Goal: Task Accomplishment & Management: Manage account settings

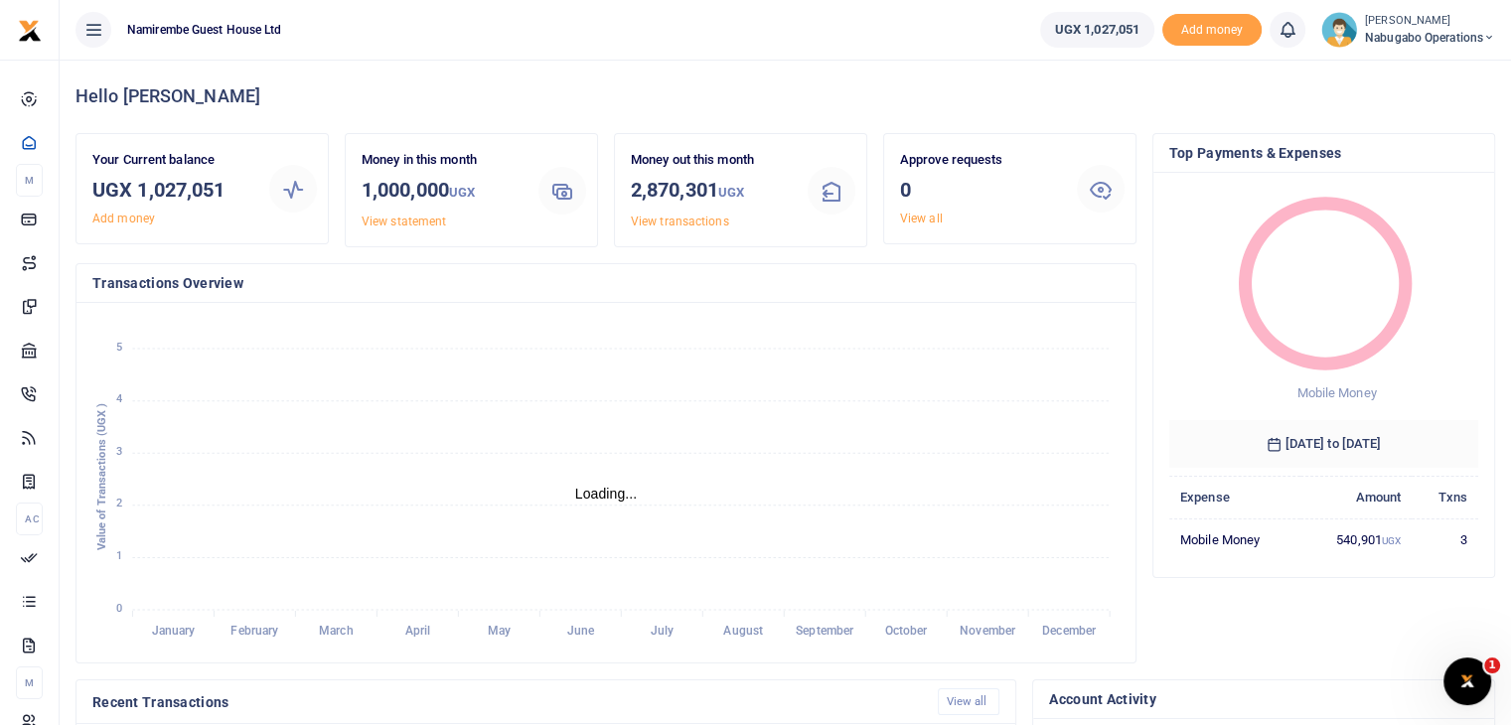
scroll to position [16, 16]
click at [1453, 37] on span "Nabugabo operations" at bounding box center [1430, 38] width 130 height 18
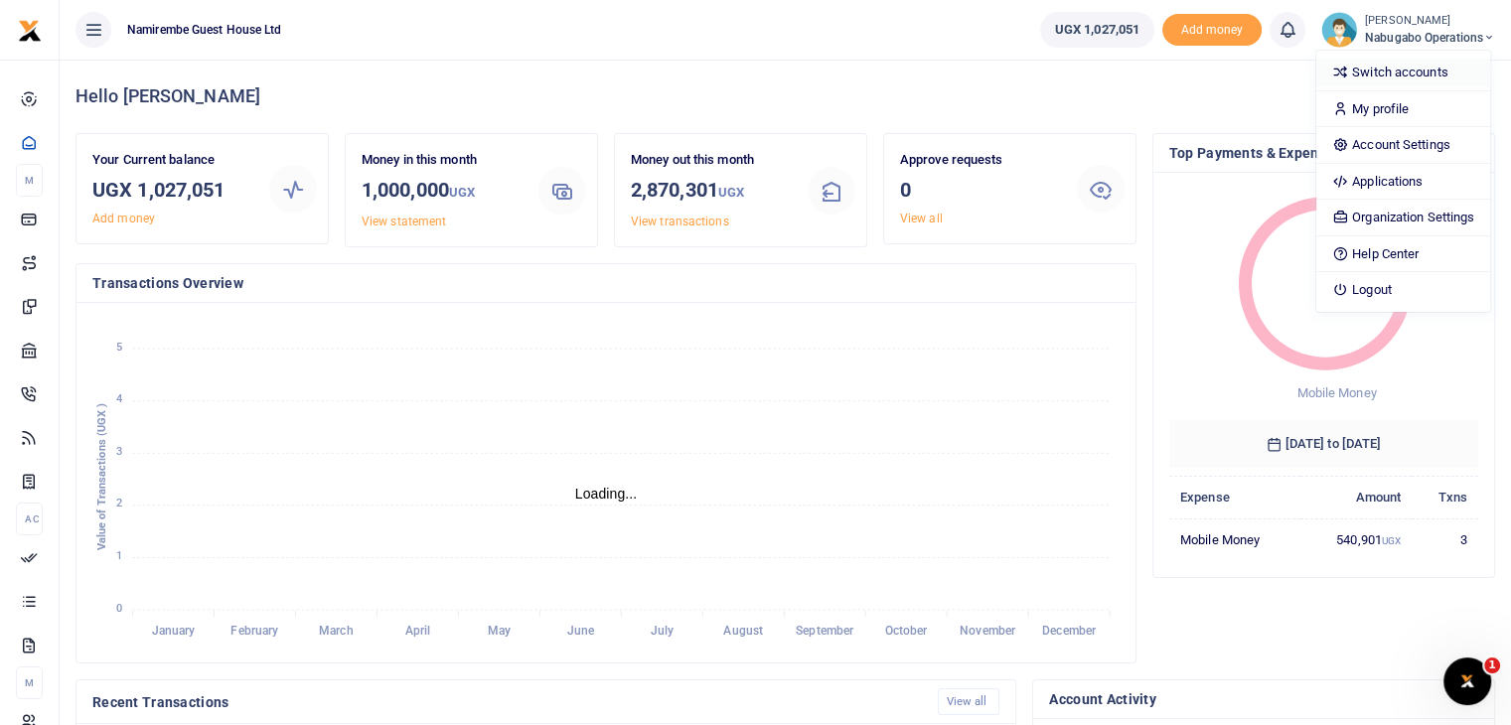
click at [1432, 68] on link "Switch accounts" at bounding box center [1403, 73] width 174 height 28
click at [1432, 68] on div "Hello Pamela" at bounding box center [784, 97] width 1419 height 74
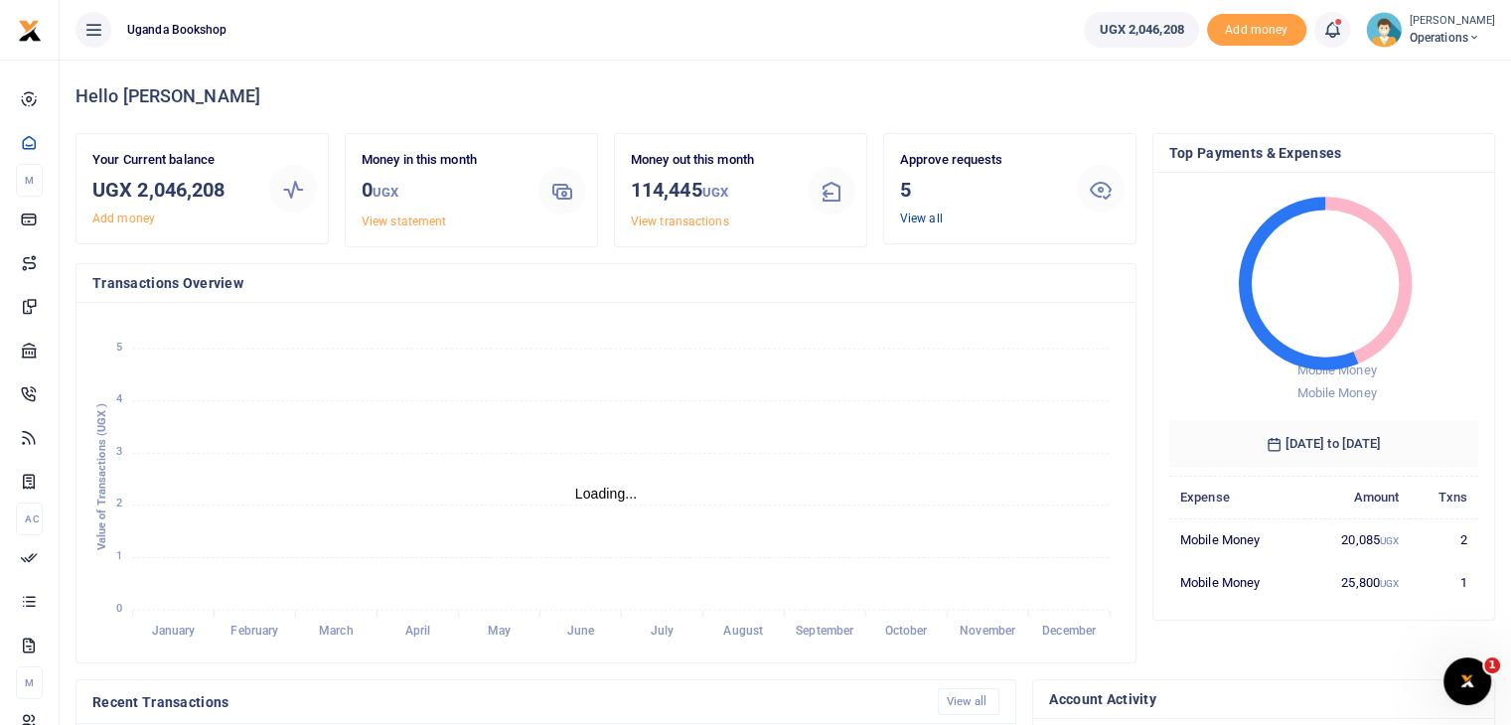
scroll to position [16, 16]
click at [912, 223] on link "View all" at bounding box center [921, 219] width 43 height 14
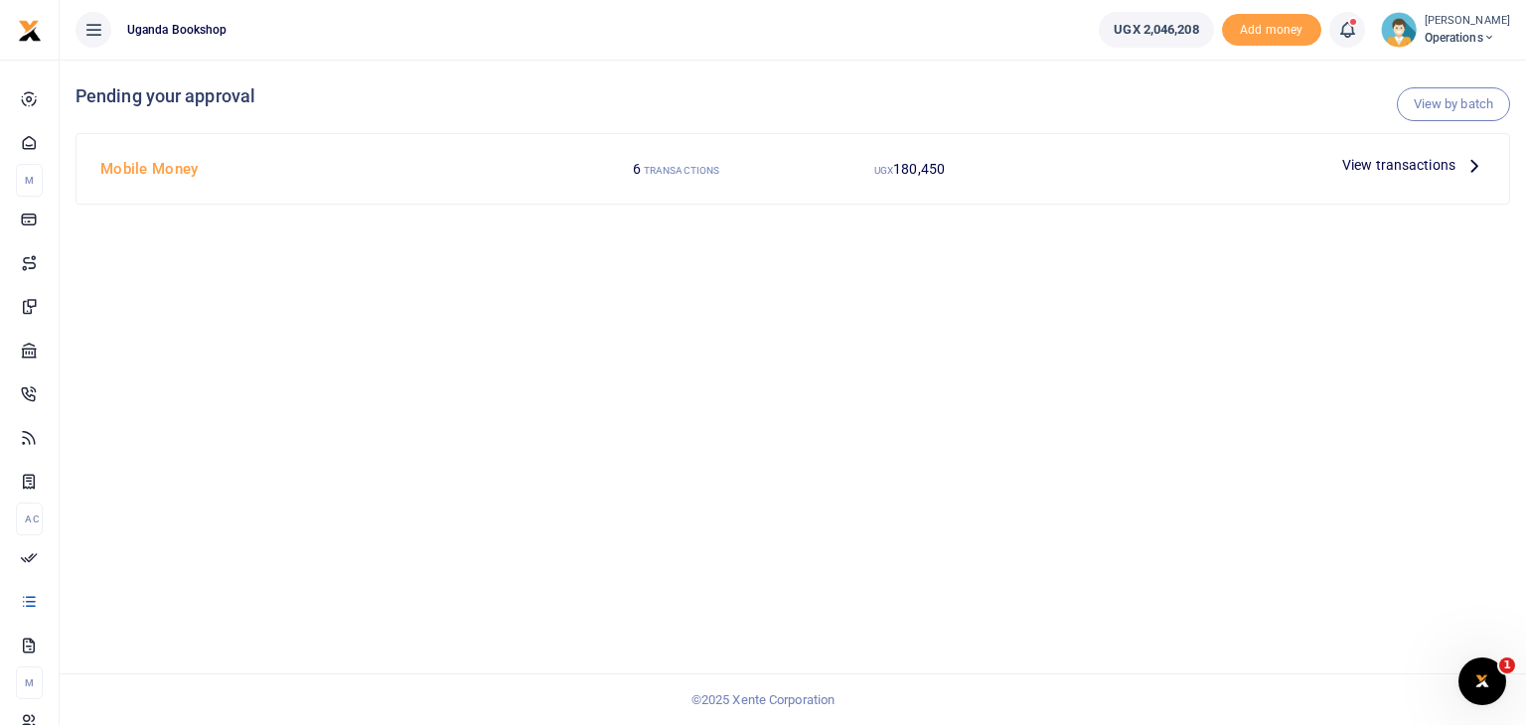
click at [1408, 168] on span "View transactions" at bounding box center [1398, 165] width 113 height 22
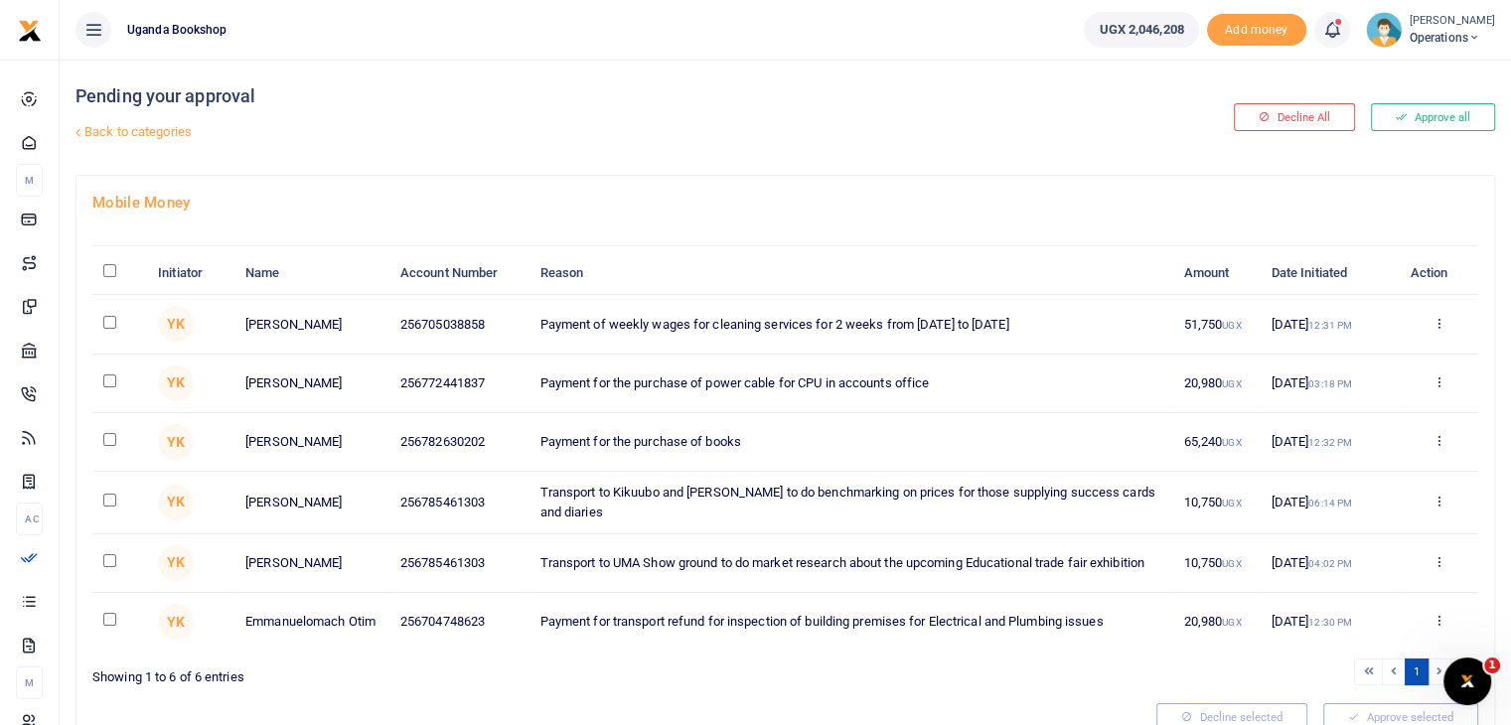
scroll to position [99, 0]
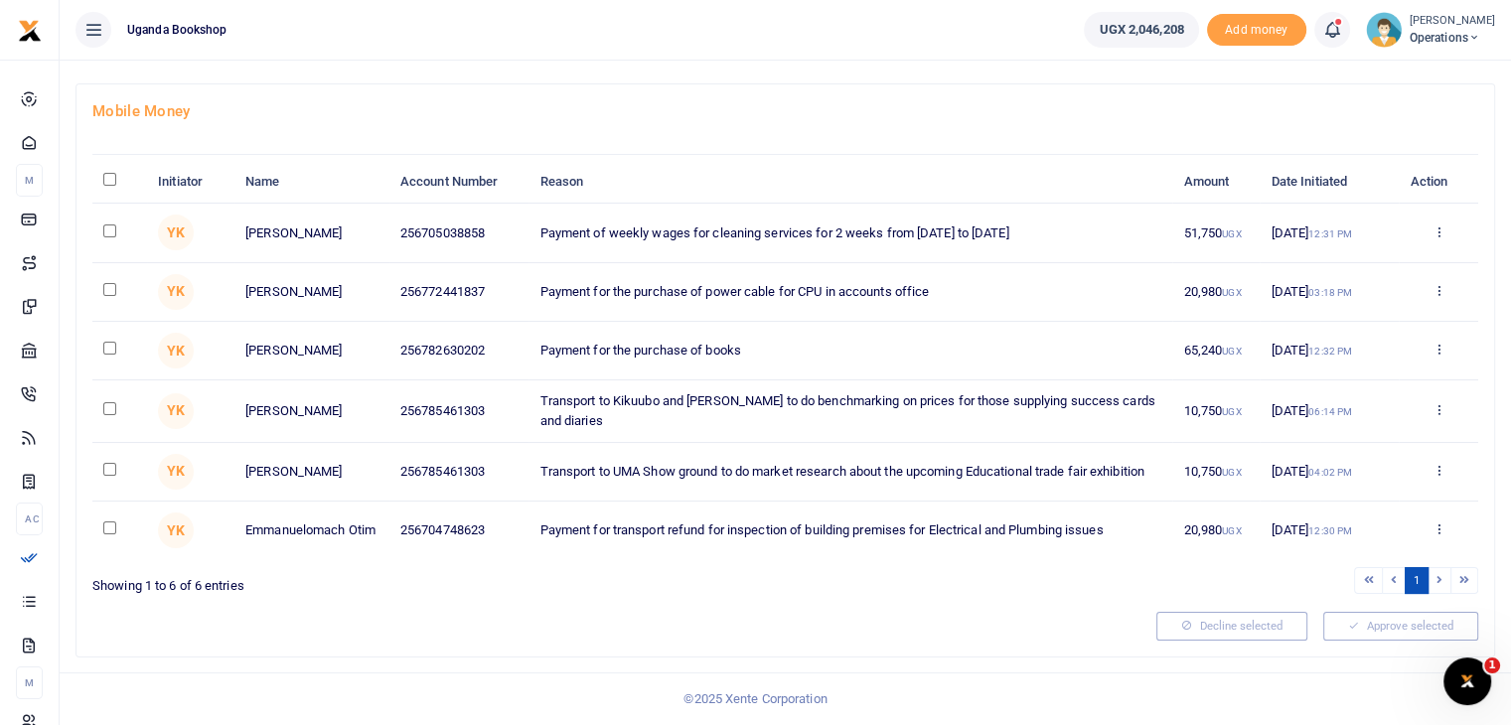
click at [108, 180] on input "\a \a : activate to sort column descending" at bounding box center [109, 179] width 13 height 13
checkbox input "true"
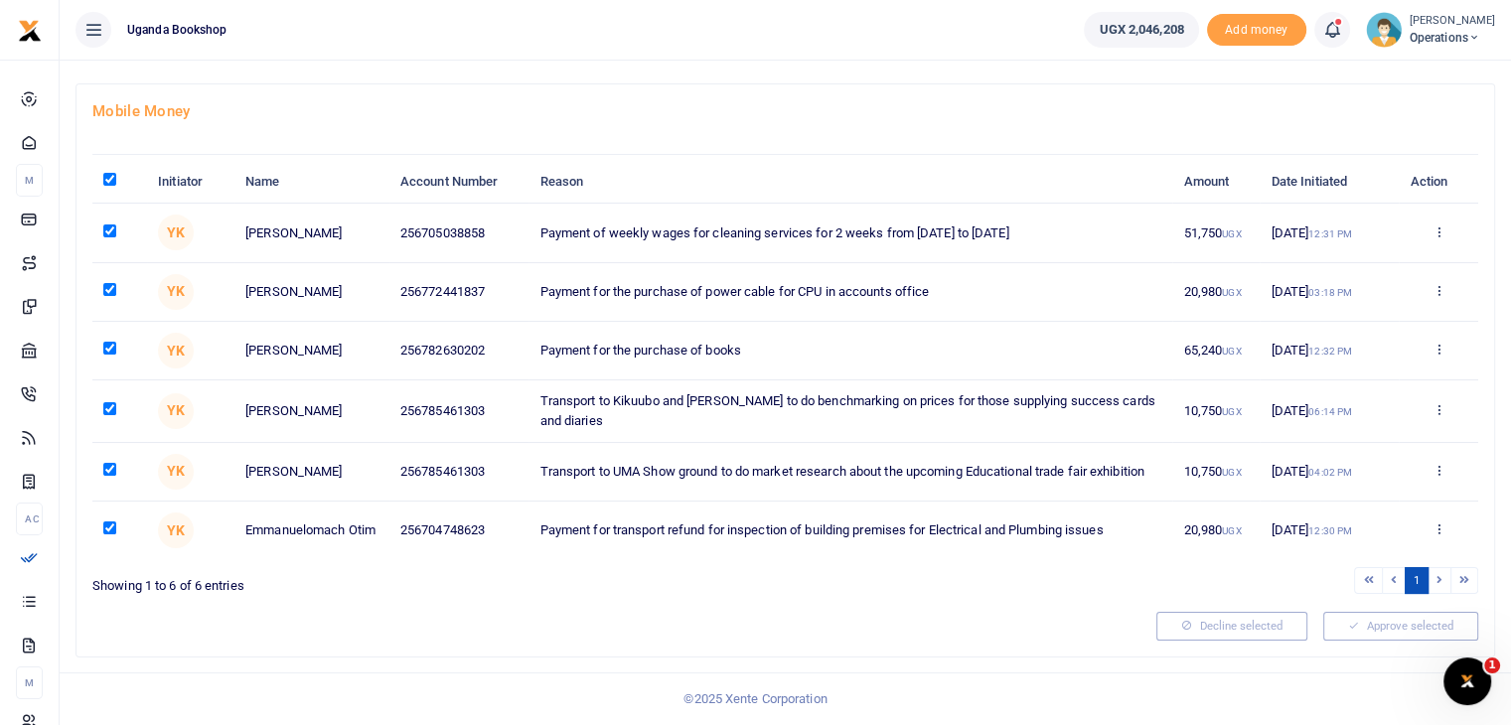
checkbox input "true"
click at [115, 534] on input "checkbox" at bounding box center [109, 527] width 13 height 13
checkbox input "false"
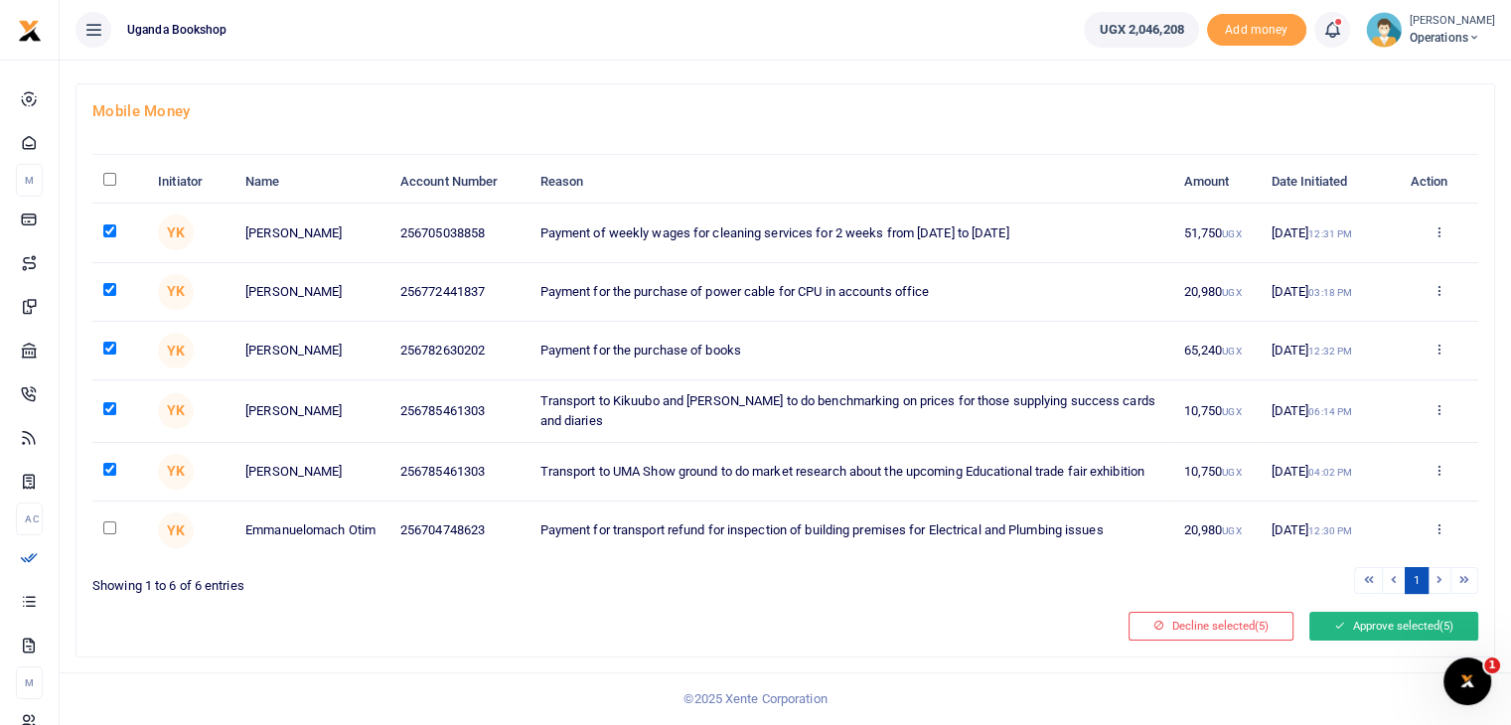
click at [1379, 640] on button "Approve selected (5)" at bounding box center [1393, 626] width 169 height 28
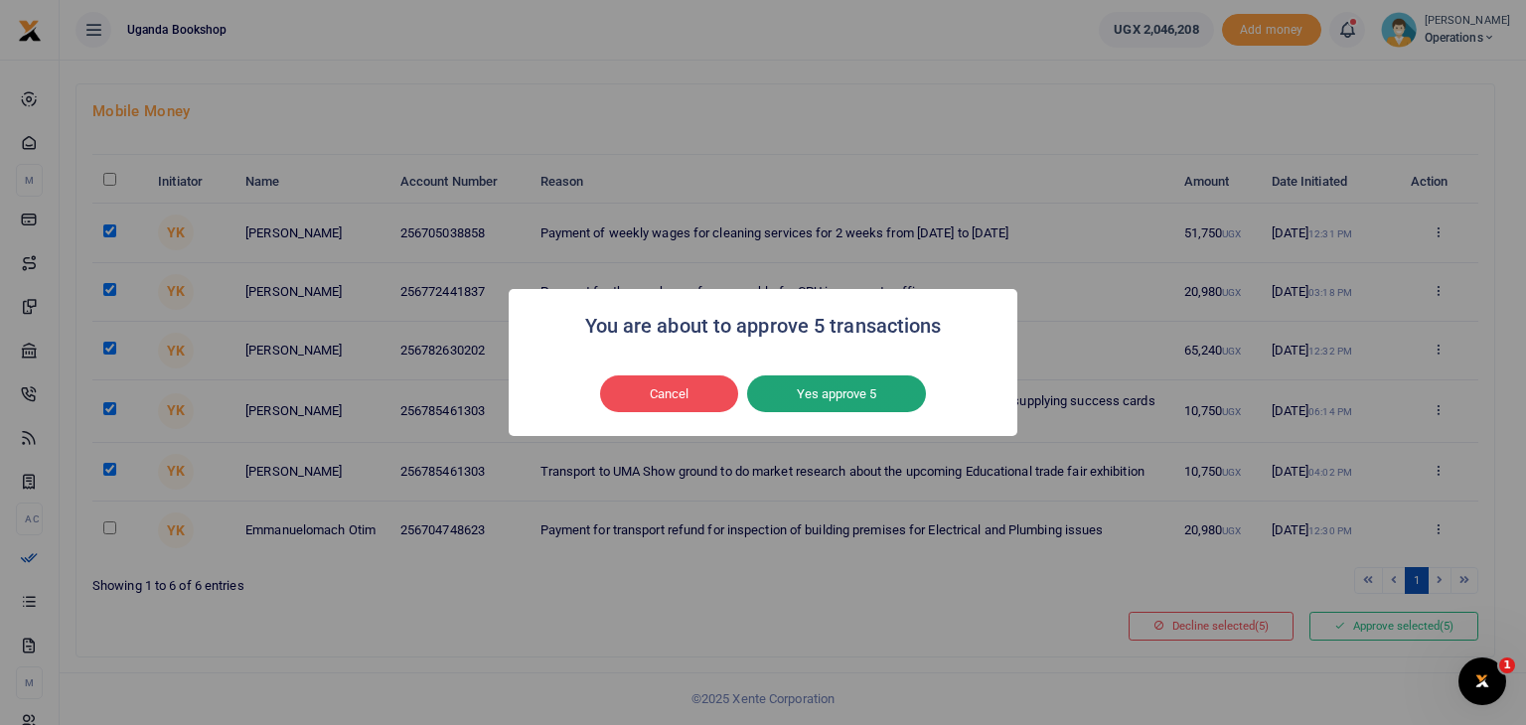
click at [890, 391] on button "Yes approve 5" at bounding box center [836, 394] width 179 height 38
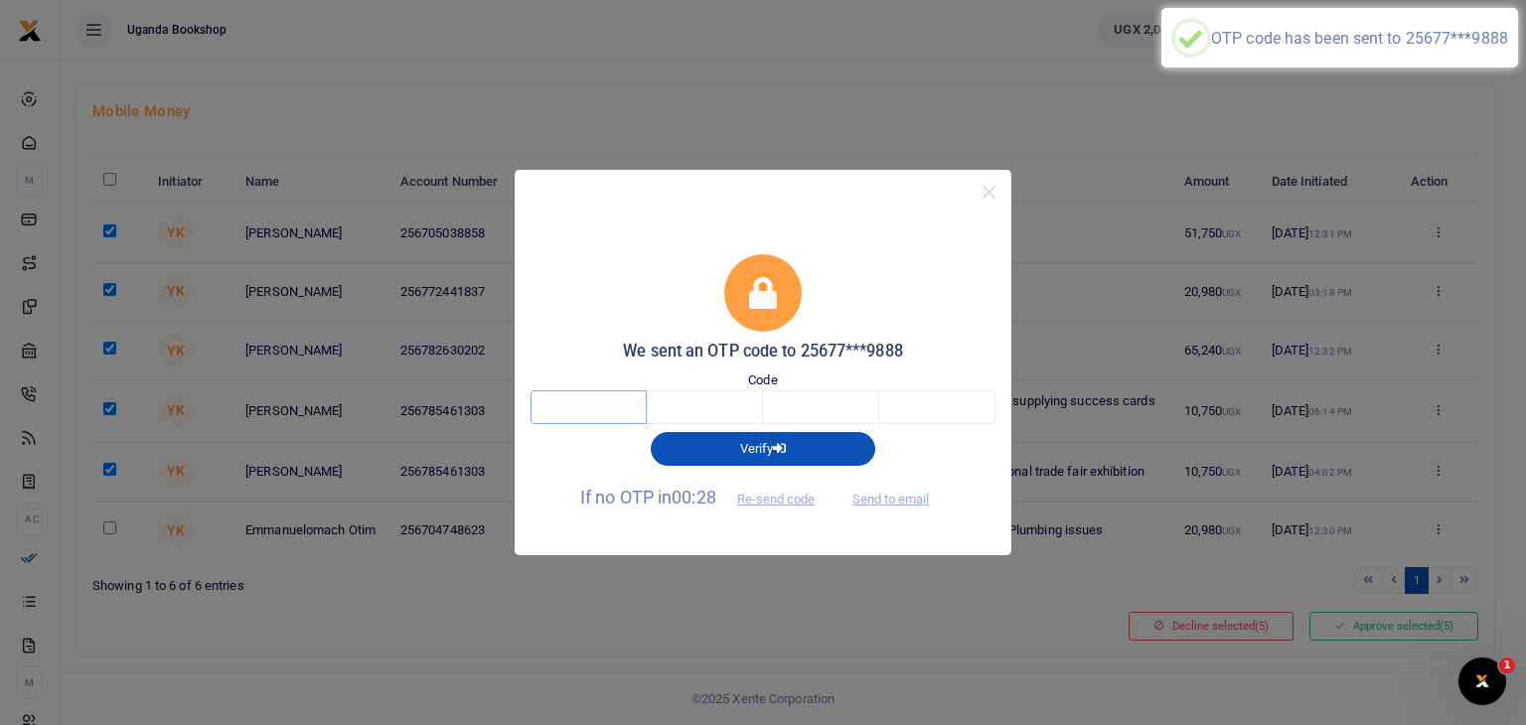
click at [635, 402] on input "text" at bounding box center [588, 407] width 116 height 34
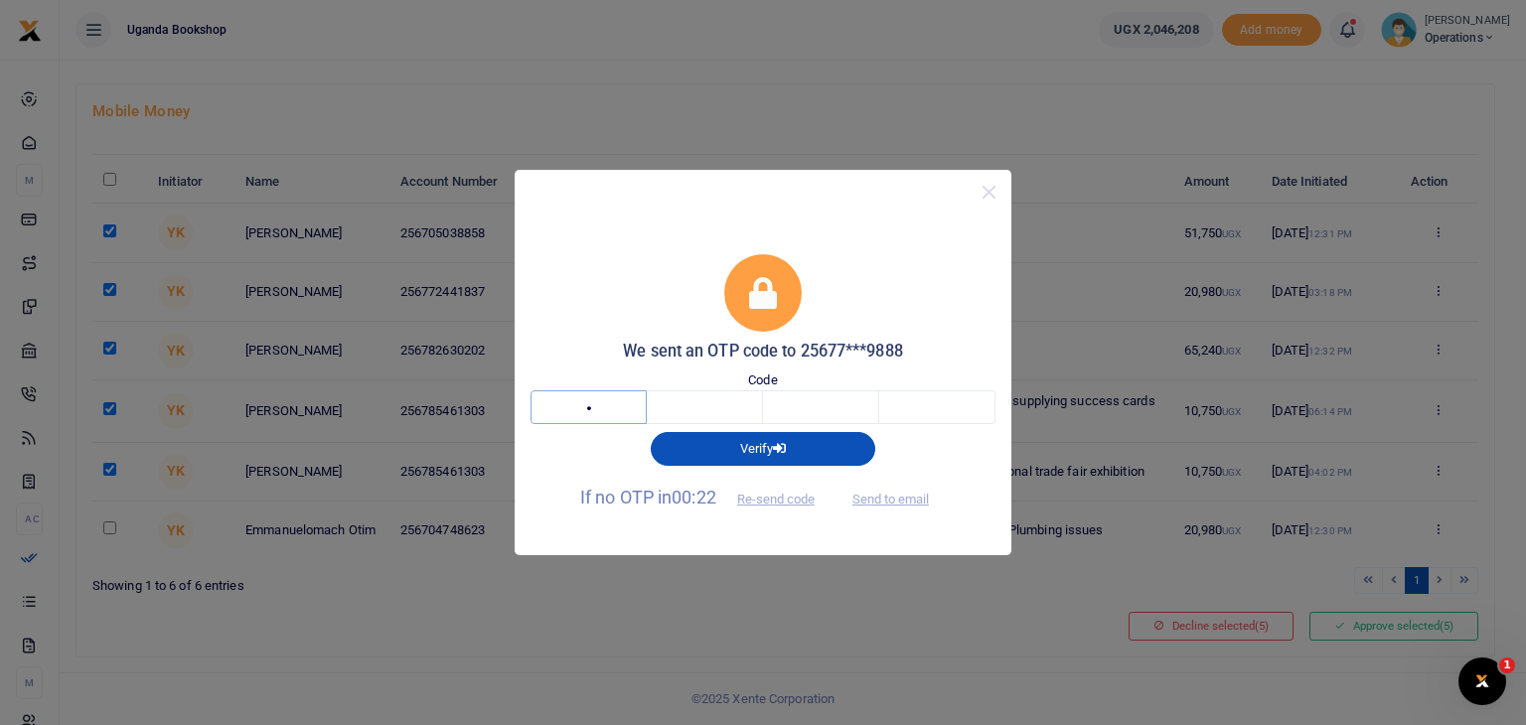
type input "7"
type input "4"
type input "1"
type input "3"
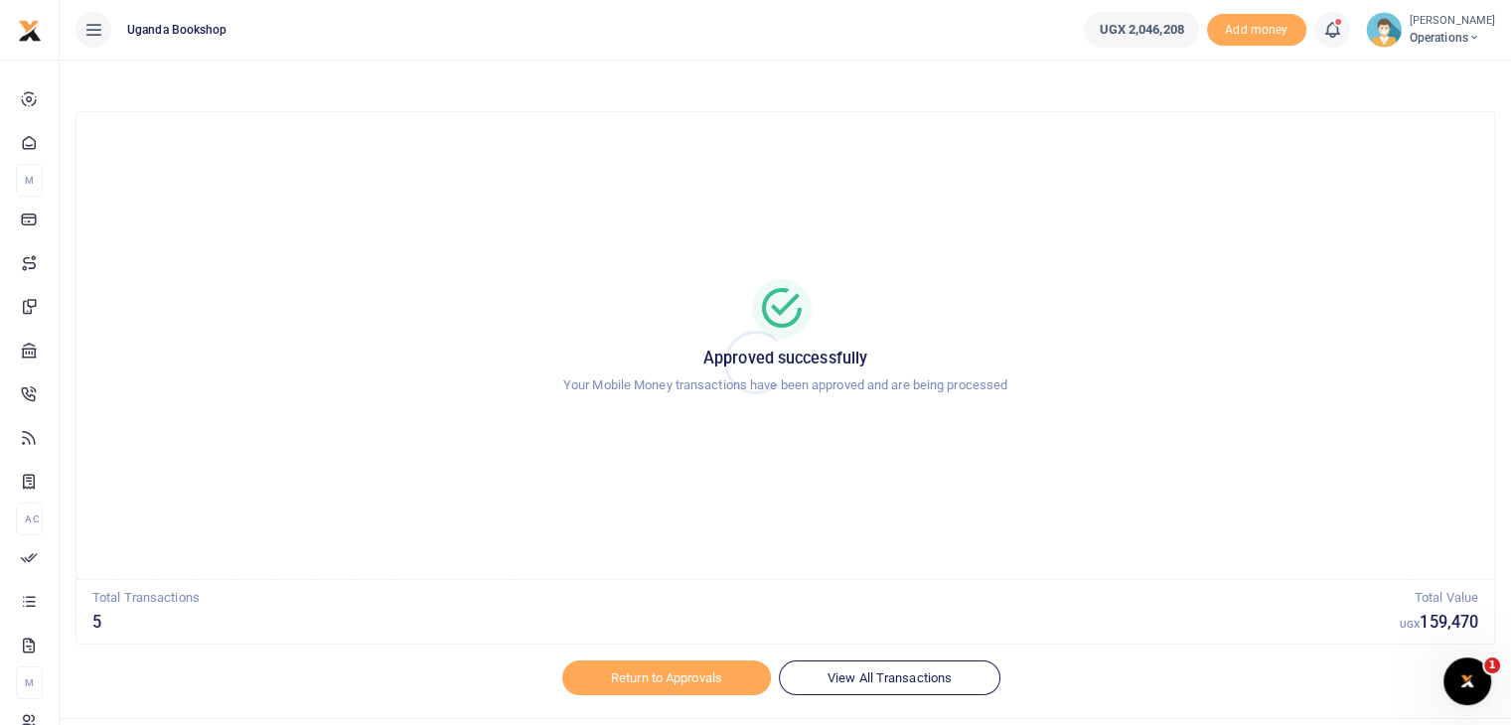
click at [707, 672] on div at bounding box center [755, 362] width 1511 height 725
click at [695, 684] on link "Return to Approvals" at bounding box center [666, 678] width 209 height 34
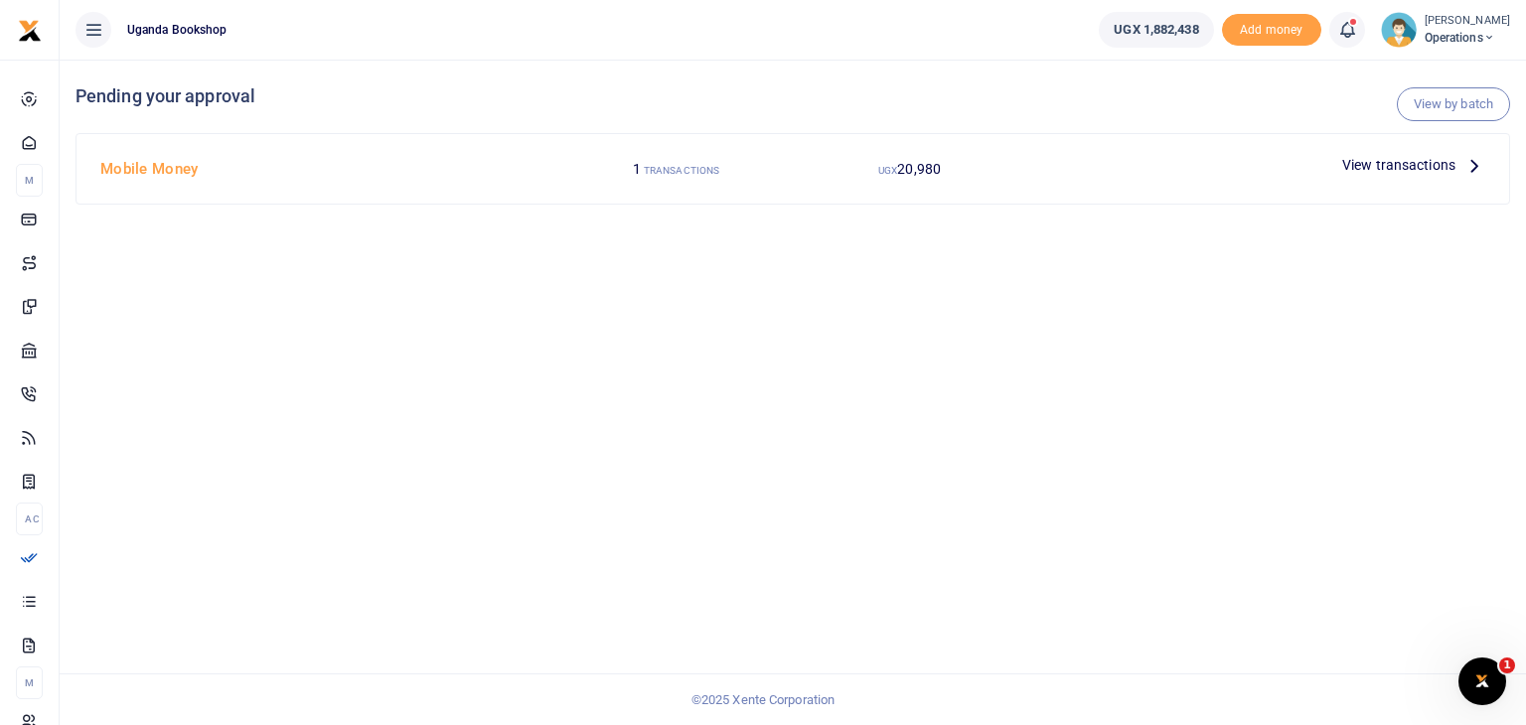
click at [1363, 174] on span "View transactions" at bounding box center [1398, 165] width 113 height 22
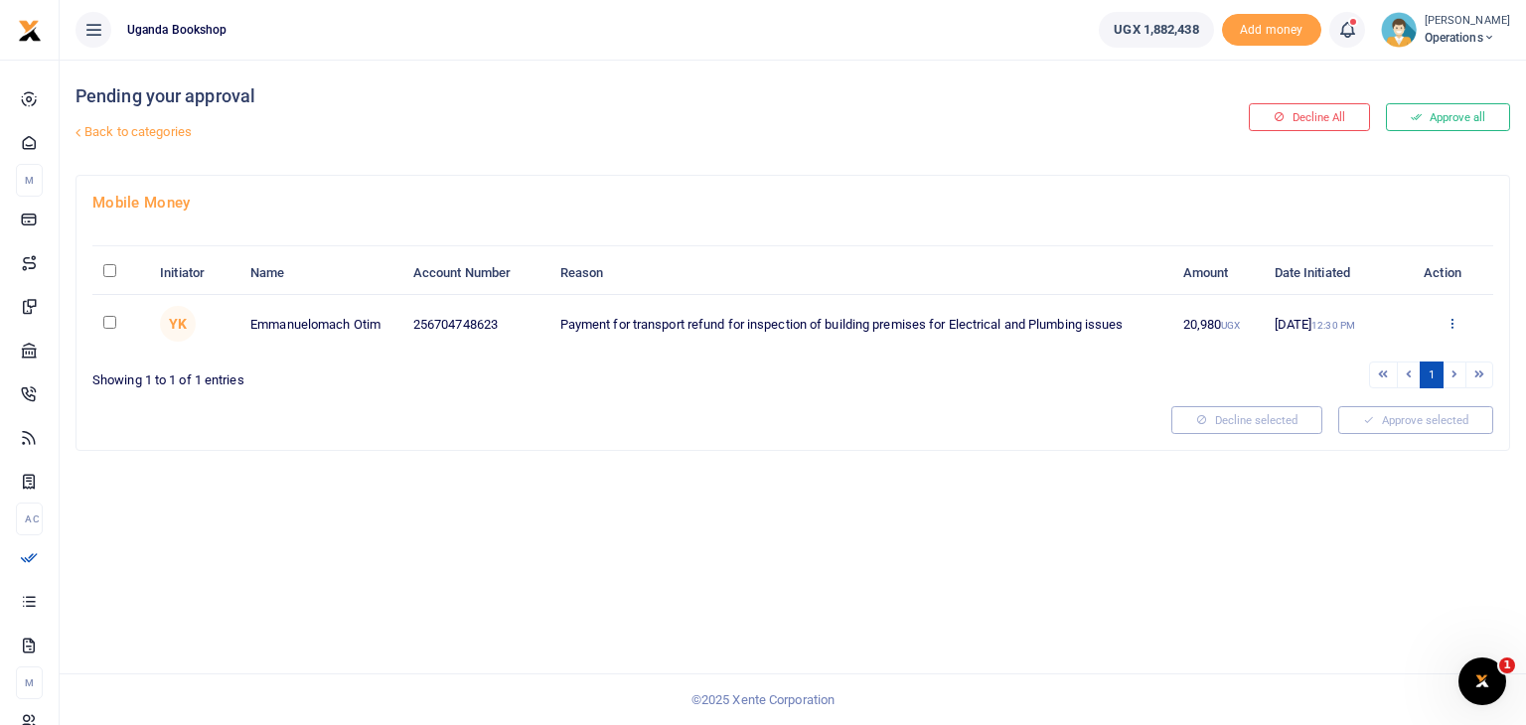
click at [1456, 323] on icon at bounding box center [1451, 323] width 13 height 14
click at [1359, 399] on link "Decline" at bounding box center [1378, 400] width 157 height 28
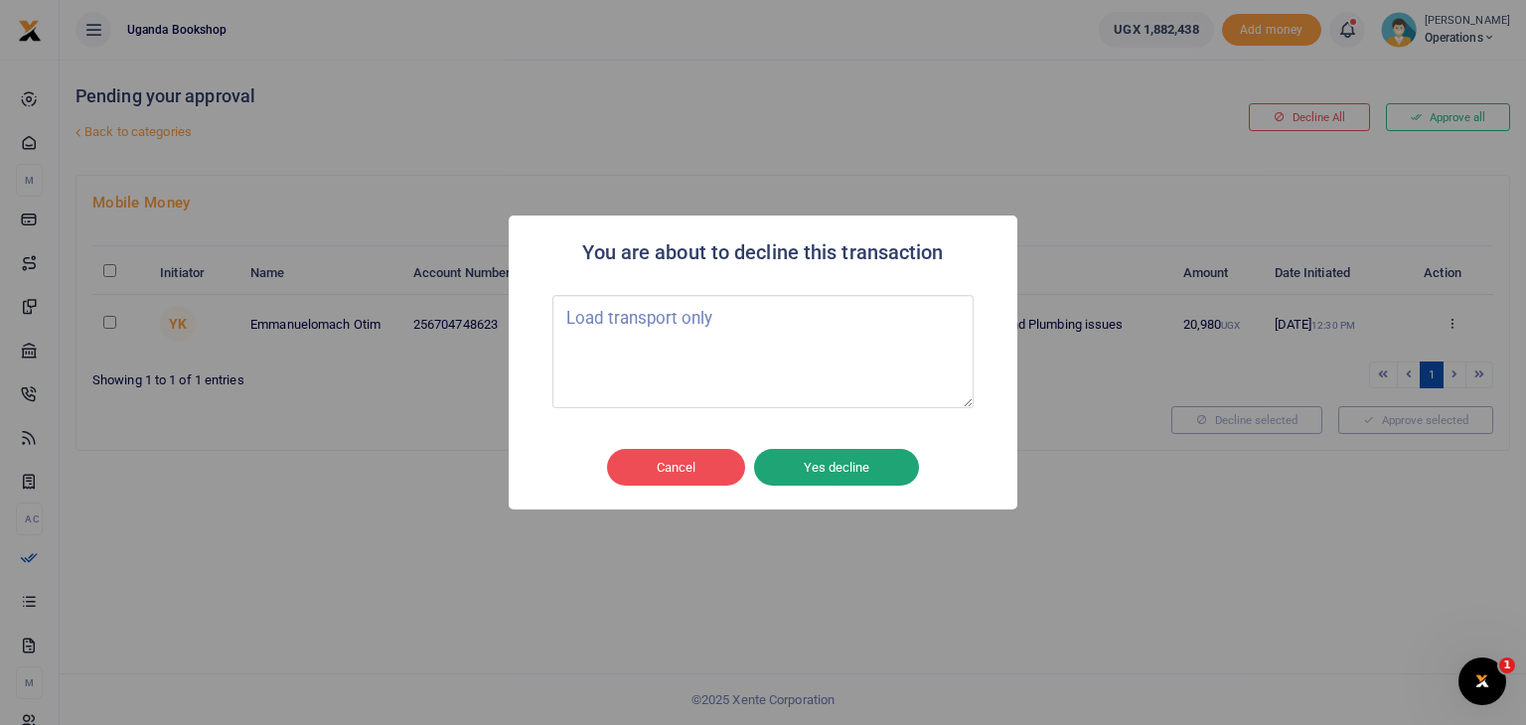
type textarea "Load transport only"
click at [872, 476] on button "Yes decline" at bounding box center [836, 468] width 165 height 38
